Goal: Browse casually: Explore the website without a specific task or goal

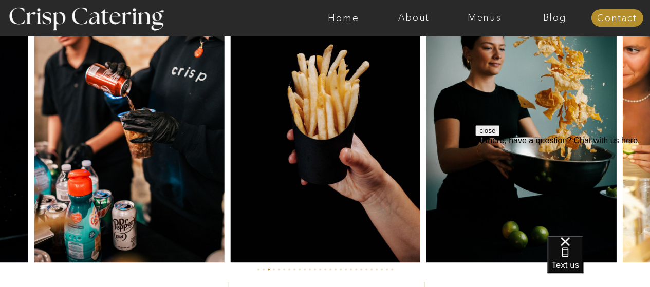
scroll to position [2446, 0]
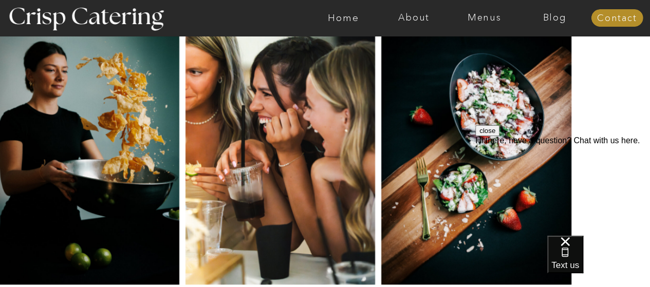
click at [16, 103] on img at bounding box center [84, 142] width 190 height 285
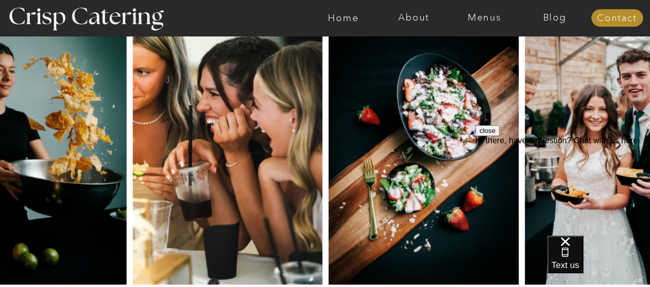
click at [133, 121] on img at bounding box center [228, 142] width 190 height 285
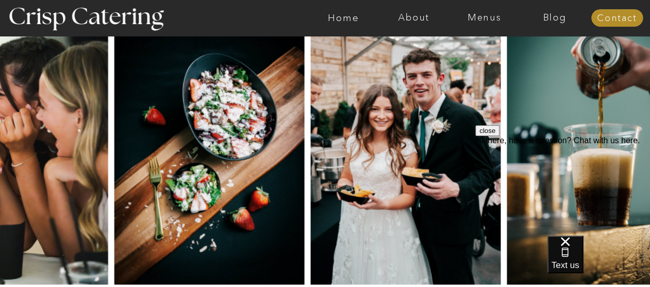
click at [115, 122] on img at bounding box center [210, 142] width 190 height 285
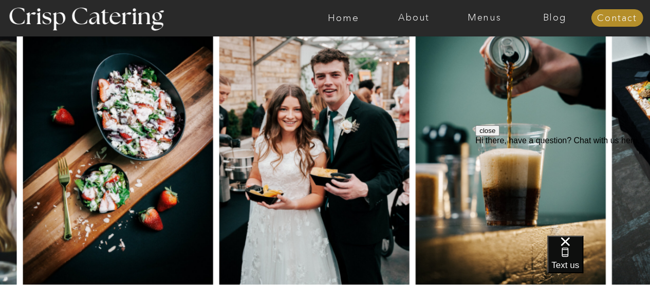
click at [219, 119] on img at bounding box center [314, 142] width 190 height 285
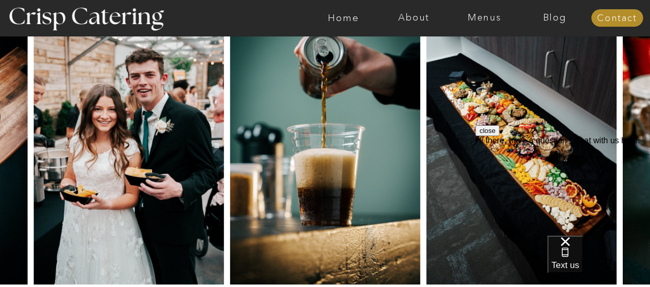
click at [230, 115] on img at bounding box center [325, 142] width 190 height 285
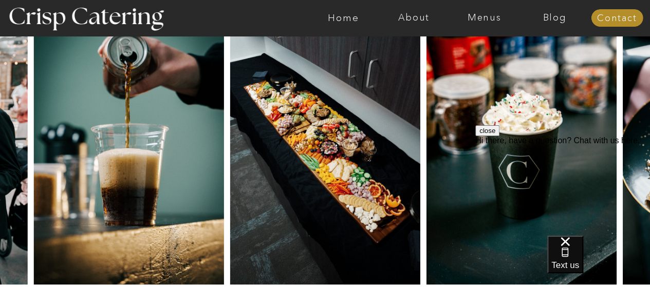
click at [281, 150] on img at bounding box center [325, 142] width 190 height 285
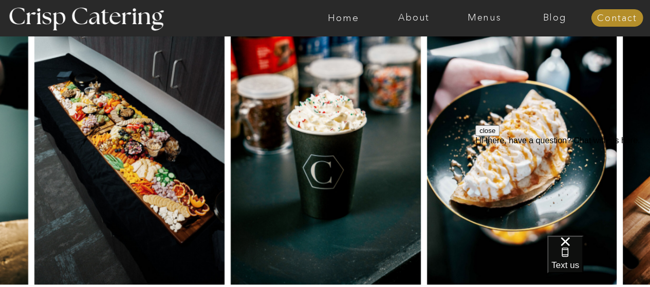
click at [282, 143] on img at bounding box center [326, 142] width 190 height 285
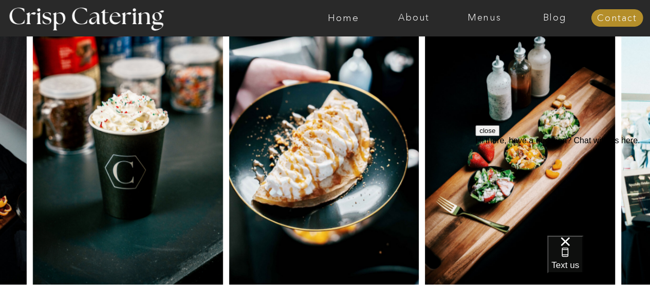
click at [214, 112] on div at bounding box center [325, 142] width 751 height 285
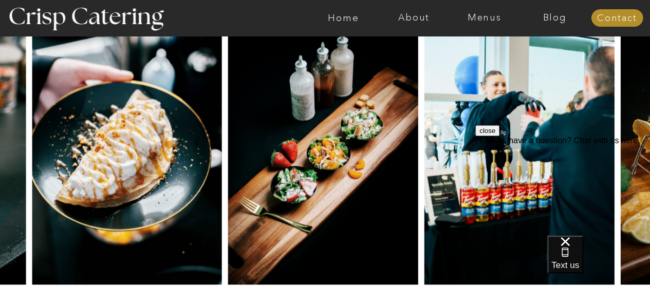
click at [275, 115] on img at bounding box center [323, 142] width 190 height 285
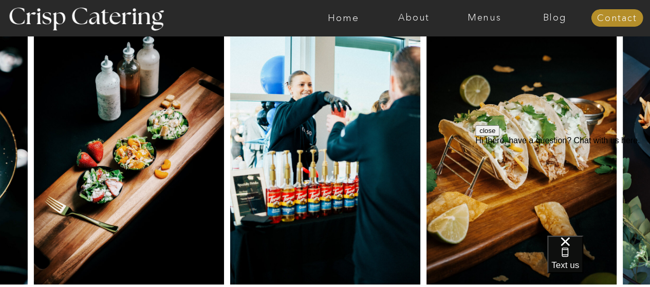
click at [230, 126] on img at bounding box center [325, 142] width 190 height 285
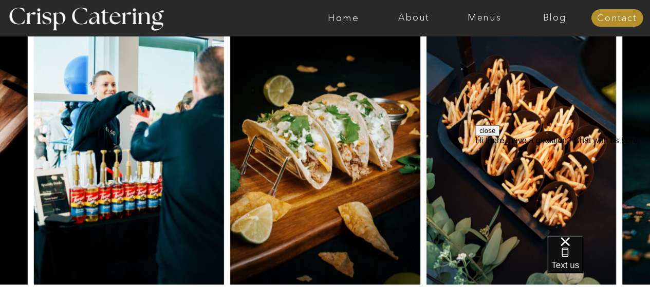
click at [230, 122] on img at bounding box center [325, 142] width 190 height 285
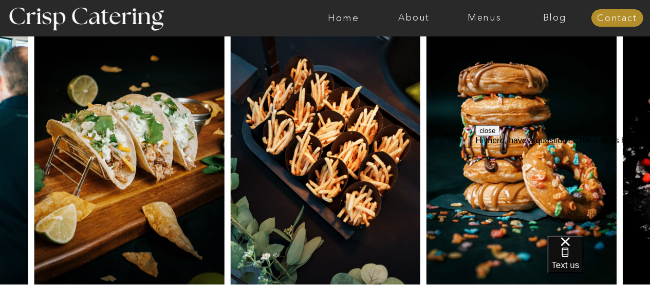
click at [230, 107] on img at bounding box center [325, 142] width 190 height 285
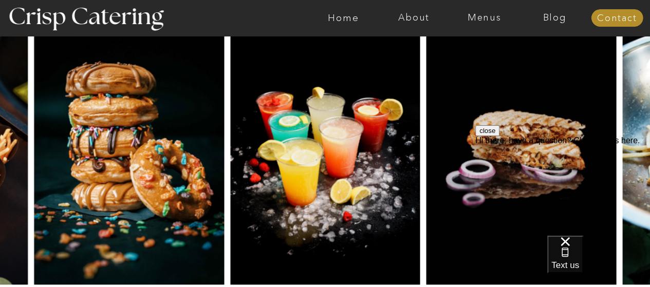
click at [292, 138] on img at bounding box center [325, 142] width 190 height 285
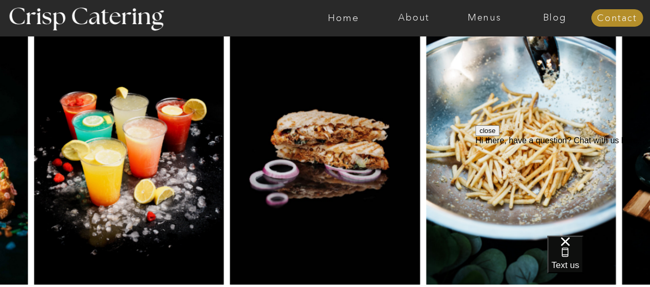
click at [230, 98] on img at bounding box center [325, 142] width 190 height 285
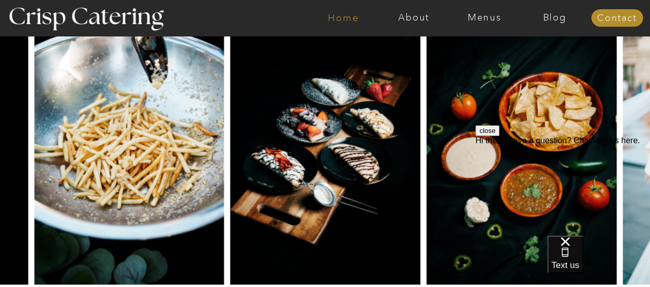
click at [335, 16] on nav "Home" at bounding box center [343, 18] width 70 height 10
click at [344, 18] on nav "Home" at bounding box center [343, 18] width 70 height 10
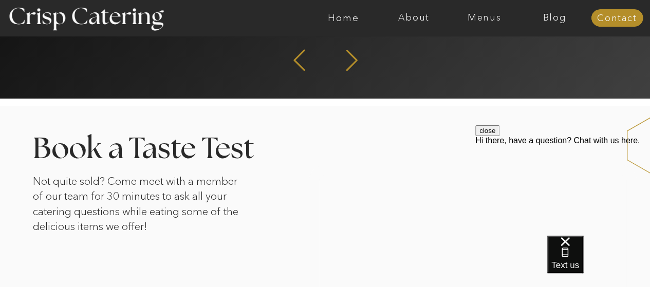
scroll to position [1675, 0]
